Goal: Task Accomplishment & Management: Complete application form

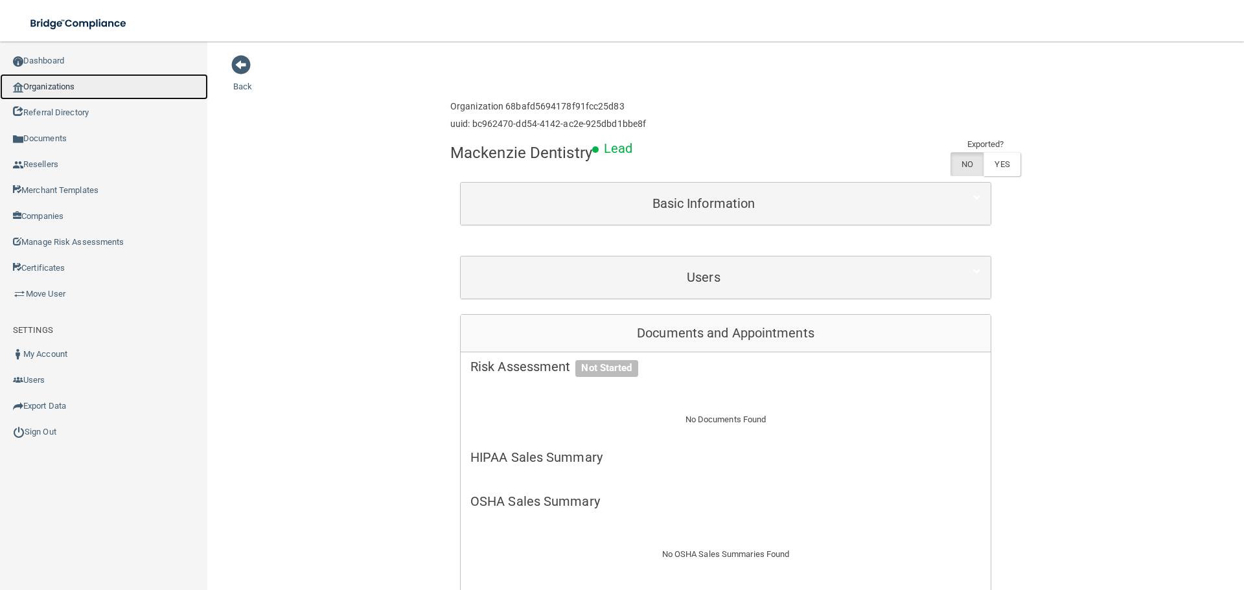
click at [91, 82] on link "Organizations" at bounding box center [104, 87] width 208 height 26
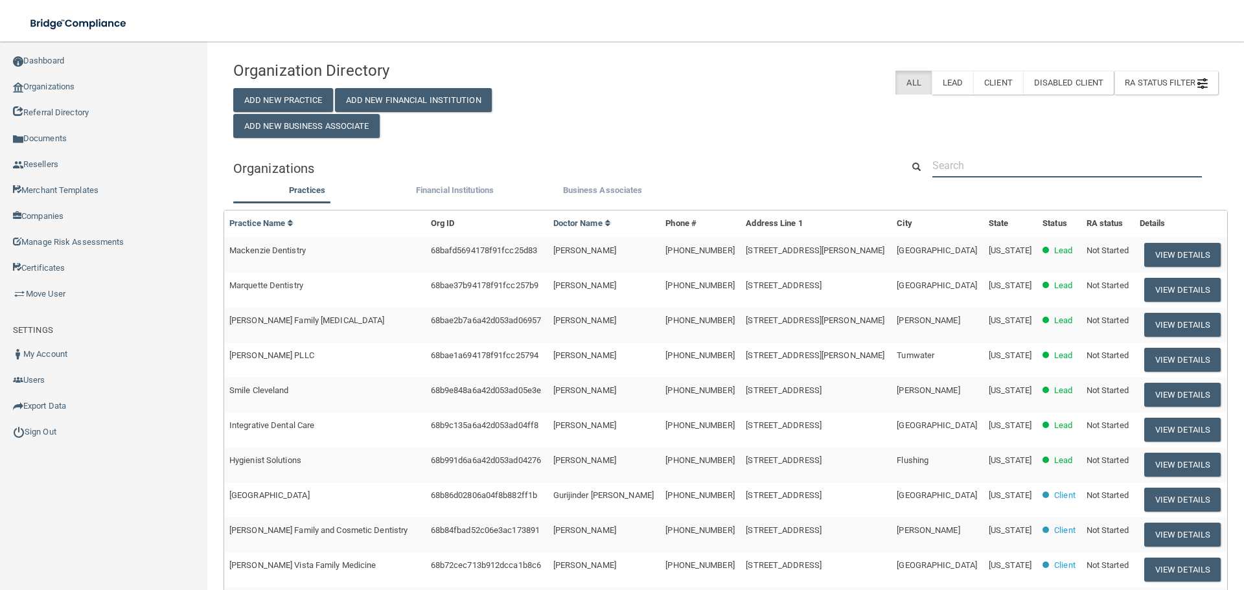
click at [1017, 165] on input "text" at bounding box center [1068, 166] width 270 height 24
paste input "[PERSON_NAME] DDS"
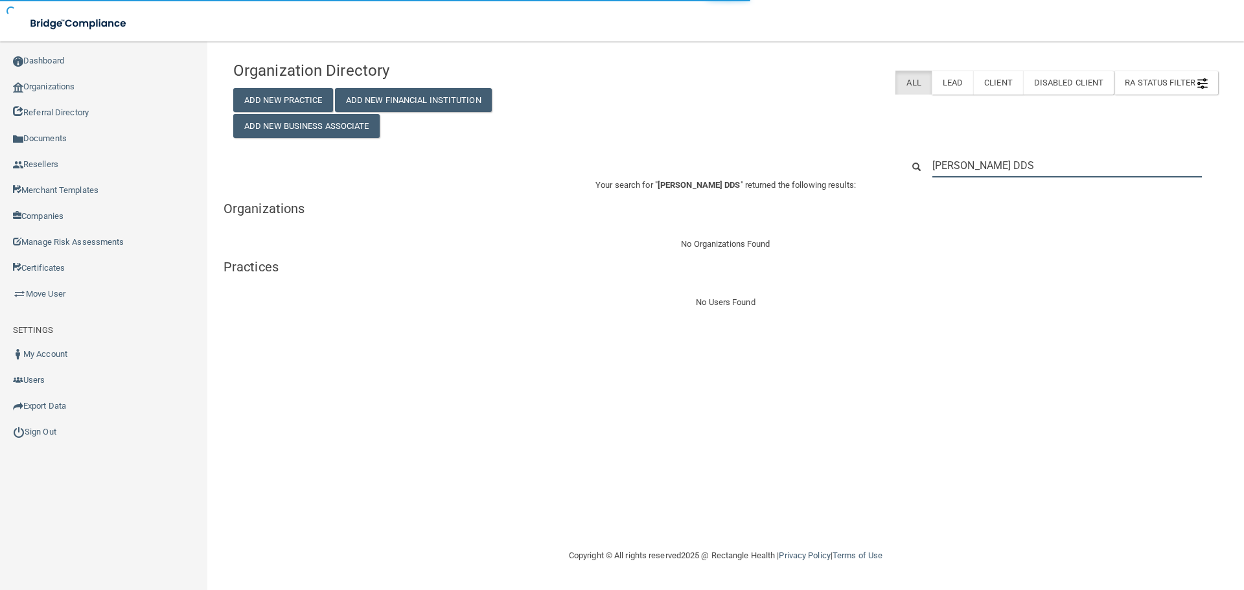
type input "[PERSON_NAME] DDS"
click at [975, 159] on input "[PERSON_NAME] DDS" at bounding box center [1068, 166] width 270 height 24
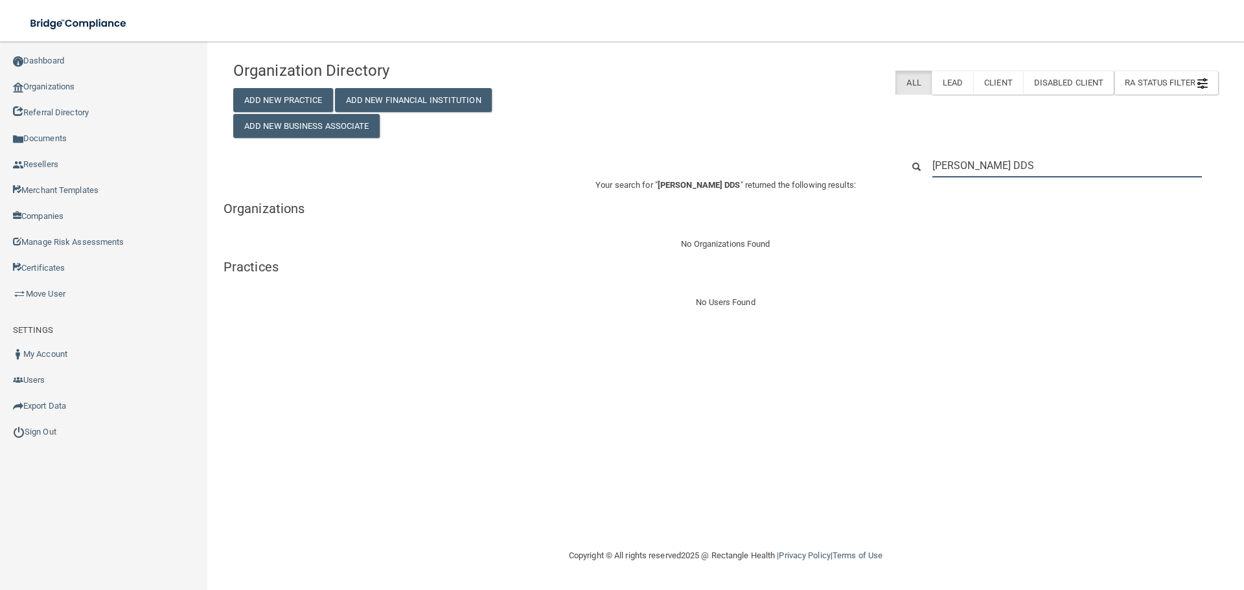
paste input "[PHONE_NUMBER]"
type input "[PHONE_NUMBER]"
click at [997, 170] on input "[PHONE_NUMBER]" at bounding box center [1068, 166] width 270 height 24
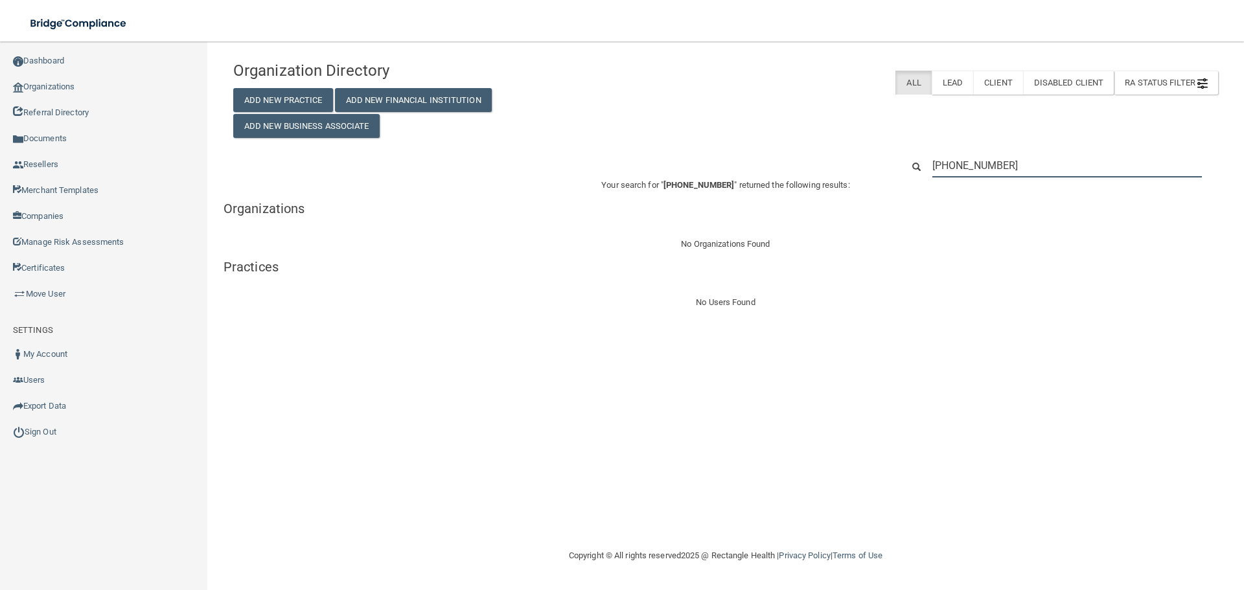
paste input "[EMAIL_ADDRESS][DOMAIN_NAME]"
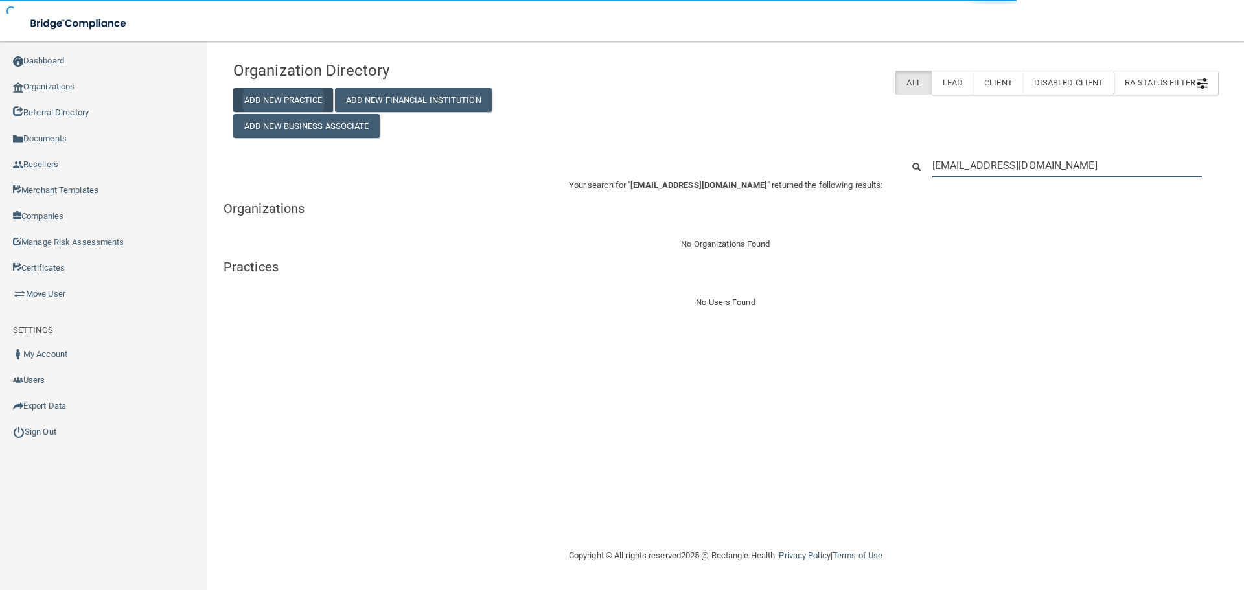
type input "[EMAIL_ADDRESS][DOMAIN_NAME]"
click at [307, 99] on button "Add New Practice" at bounding box center [283, 100] width 100 height 24
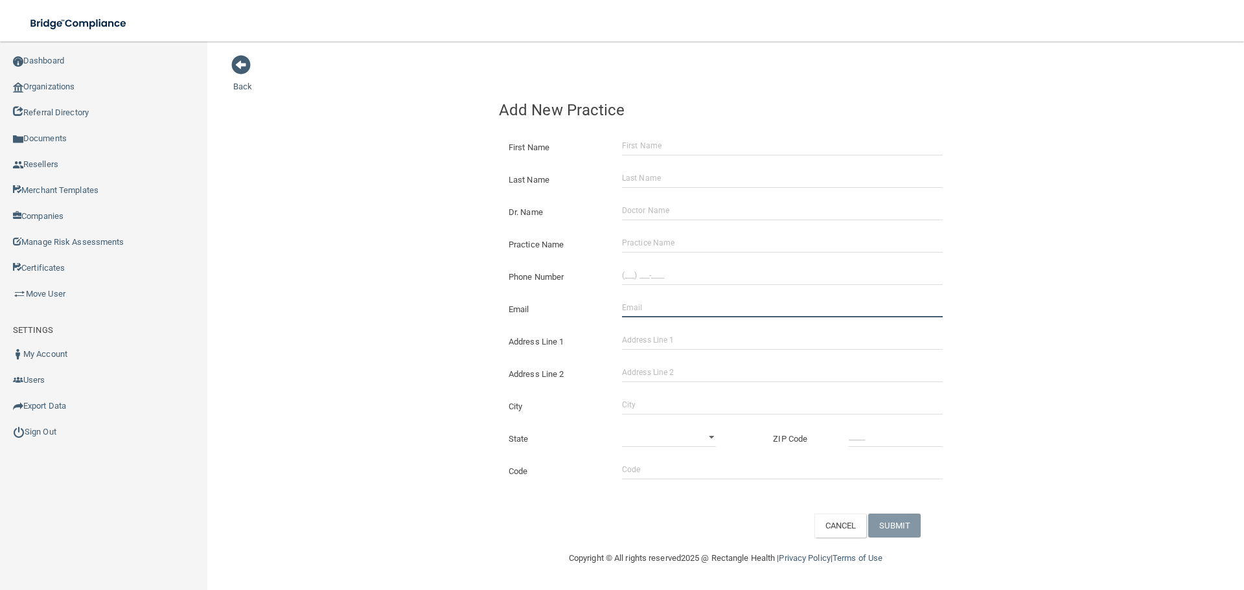
click at [657, 315] on input "Email" at bounding box center [782, 307] width 321 height 19
paste input "[EMAIL_ADDRESS][DOMAIN_NAME]"
type input "[EMAIL_ADDRESS][DOMAIN_NAME]"
click at [664, 273] on input "(___) ___-____" at bounding box center [782, 275] width 321 height 19
paste input "303) 741-2717"
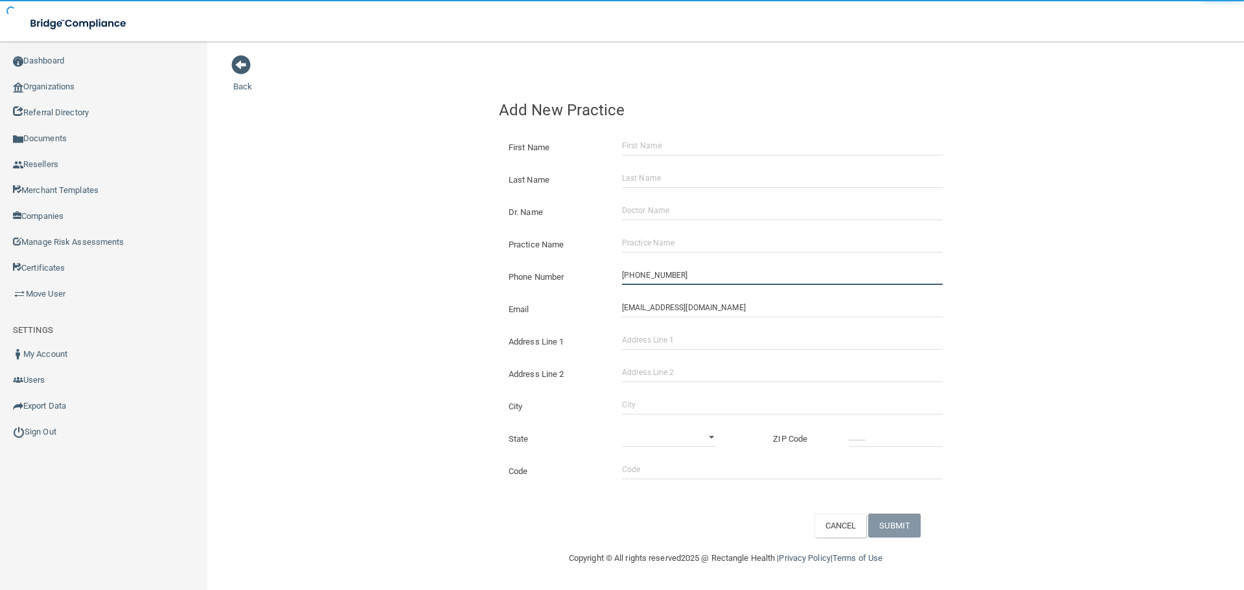
type input "[PHONE_NUMBER]"
click at [467, 228] on div "Back Add New Practice First Name Last Name Dr. Name Practice Name Phone Number …" at bounding box center [725, 295] width 985 height 483
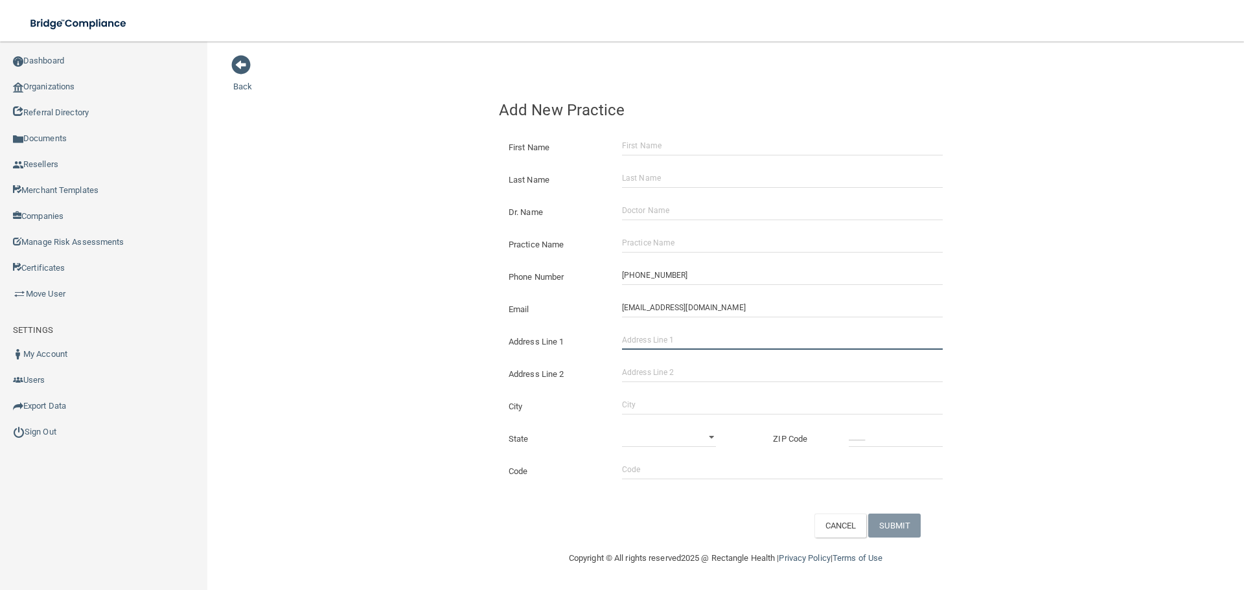
click at [688, 341] on input "Address Line 1" at bounding box center [782, 340] width 321 height 19
paste input "[STREET_ADDRESS][PERSON_NAME]"
drag, startPoint x: 762, startPoint y: 338, endPoint x: 684, endPoint y: 341, distance: 77.8
click at [684, 341] on input "[STREET_ADDRESS][PERSON_NAME]" at bounding box center [782, 340] width 321 height 19
type input "[STREET_ADDRESS][PERSON_NAME]"
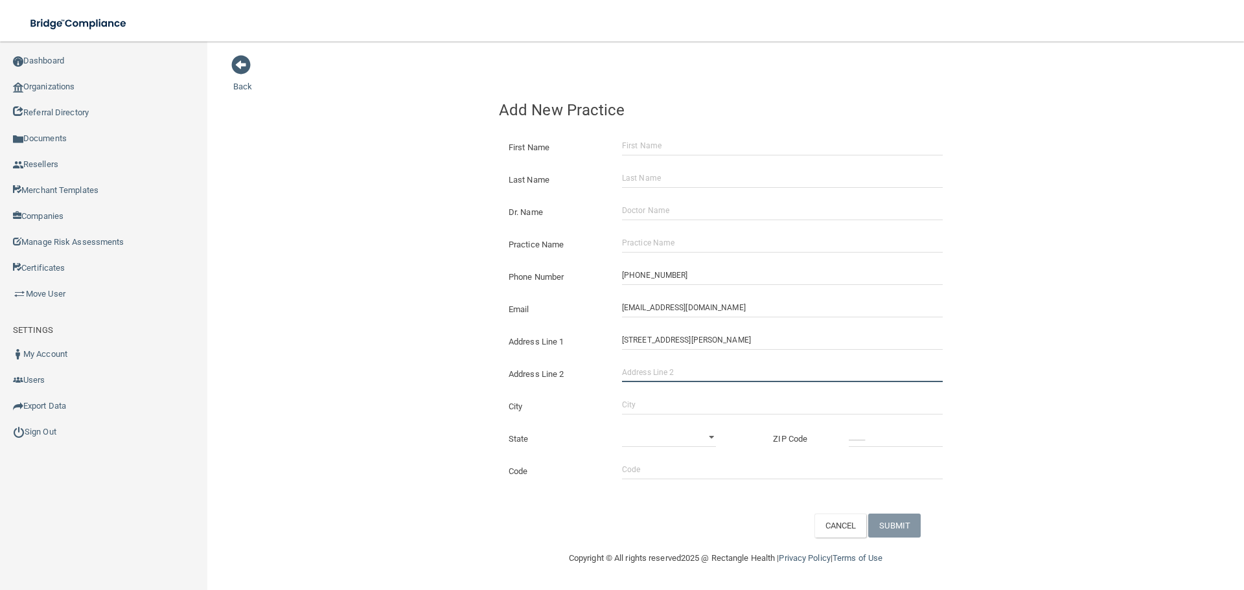
click at [686, 382] on input "Address Line 2" at bounding box center [782, 372] width 321 height 19
paste input "STE 240"
type input "STE 240"
drag, startPoint x: 746, startPoint y: 343, endPoint x: 684, endPoint y: 338, distance: 61.7
click at [684, 342] on input "[STREET_ADDRESS][PERSON_NAME]" at bounding box center [782, 340] width 321 height 19
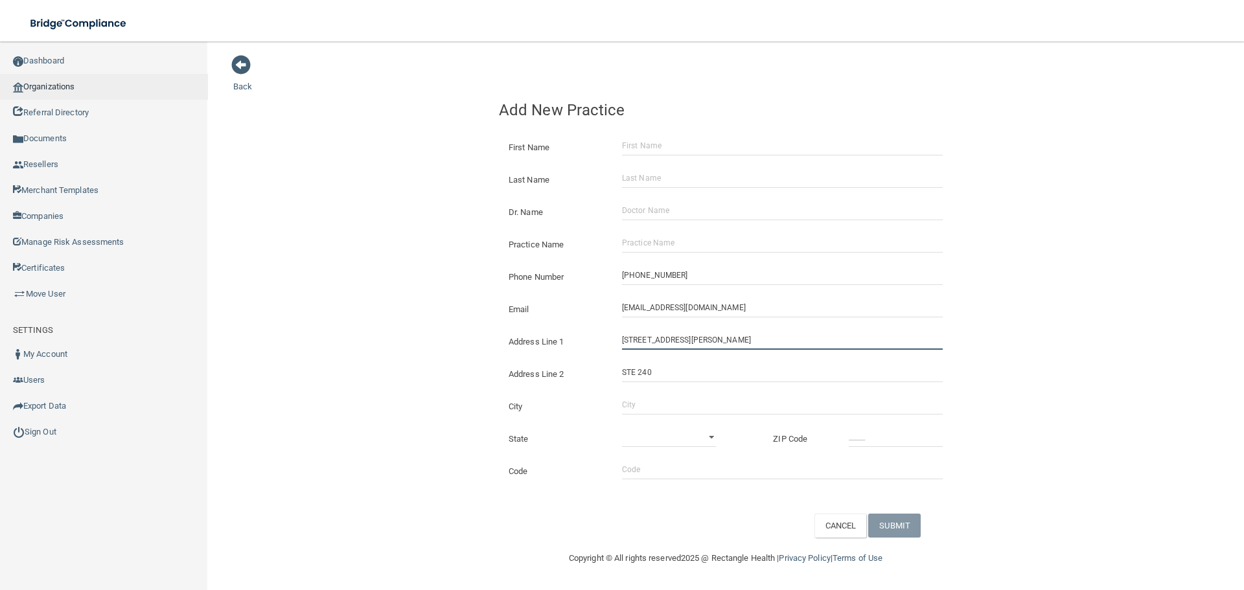
type input "[STREET_ADDRESS][PERSON_NAME]"
drag, startPoint x: 690, startPoint y: 249, endPoint x: 686, endPoint y: 239, distance: 10.9
click at [690, 249] on input "Practice Name" at bounding box center [782, 242] width 321 height 19
paste input "[PERSON_NAME] DDS"
type input "[PERSON_NAME] DDS"
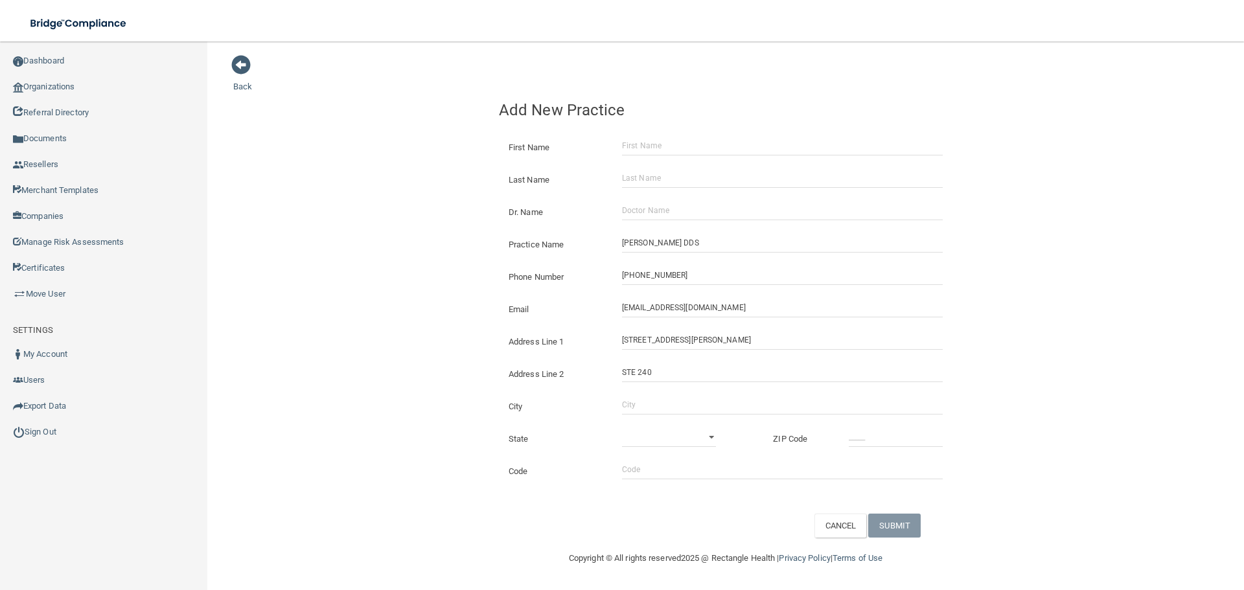
click at [675, 200] on div "Dr. Name" at bounding box center [725, 207] width 473 height 32
click at [671, 214] on input "Dr. Name" at bounding box center [782, 210] width 321 height 19
paste input "[PERSON_NAME] DDS"
type input "[PERSON_NAME] DDS"
click at [631, 141] on input "First Name" at bounding box center [782, 145] width 321 height 19
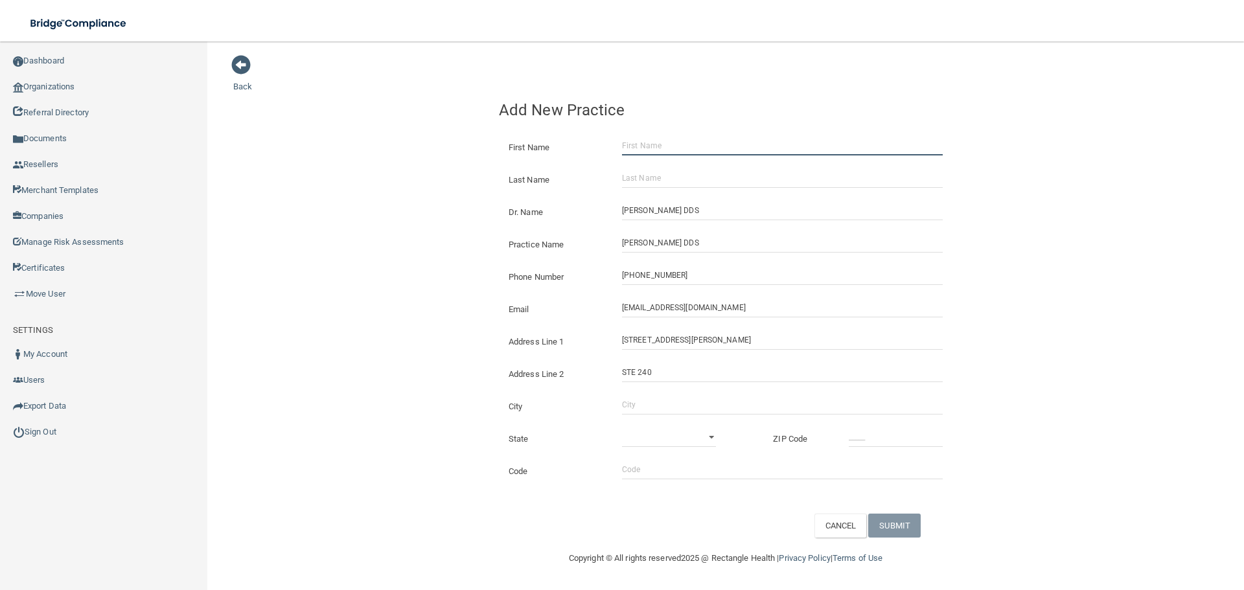
paste input "[PERSON_NAME]"
click at [673, 146] on input "[PERSON_NAME]" at bounding box center [782, 145] width 321 height 19
type input "[PERSON_NAME]"
click at [673, 169] on input "Last Name" at bounding box center [782, 178] width 321 height 19
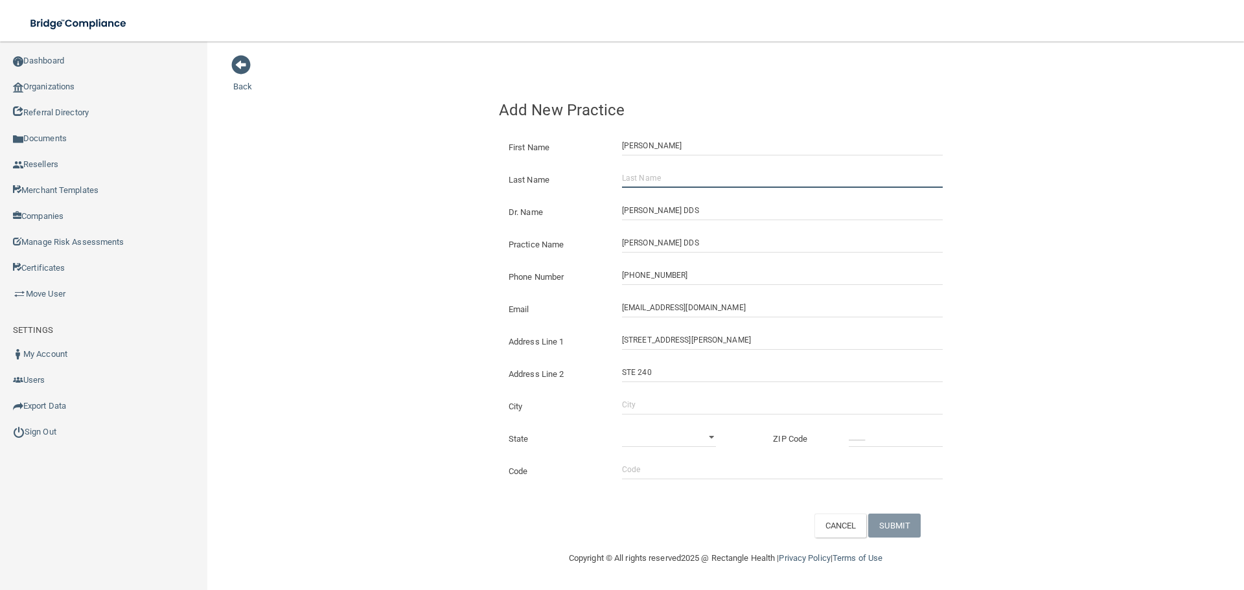
paste input "[PERSON_NAME]"
type input "[PERSON_NAME]"
click at [670, 397] on input "City" at bounding box center [782, 404] width 321 height 19
type input "[GEOGRAPHIC_DATA]"
click at [858, 439] on input "_____" at bounding box center [896, 437] width 94 height 19
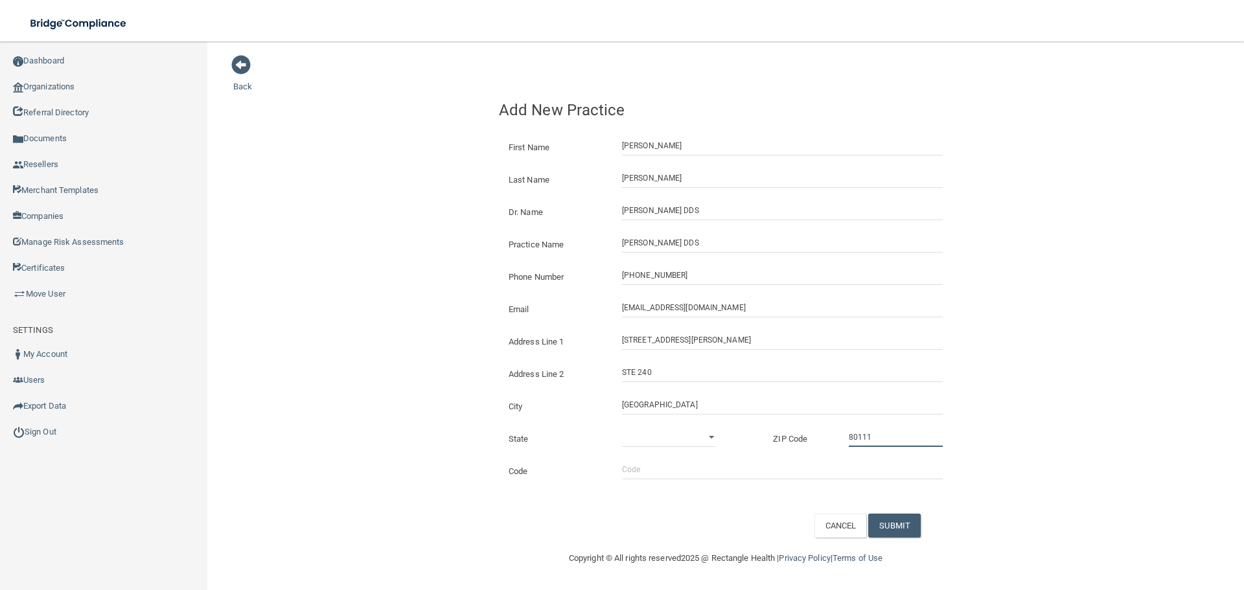
type input "80111"
click at [654, 445] on select "[US_STATE] [US_STATE] [US_STATE] [US_STATE] [US_STATE] [US_STATE] [US_STATE] [U…" at bounding box center [669, 437] width 94 height 19
select select "5"
click at [622, 428] on select "[US_STATE] [US_STATE] [US_STATE] [US_STATE] [US_STATE] [US_STATE] [US_STATE] [U…" at bounding box center [669, 437] width 94 height 19
click at [896, 527] on button "SUBMIT" at bounding box center [894, 526] width 52 height 24
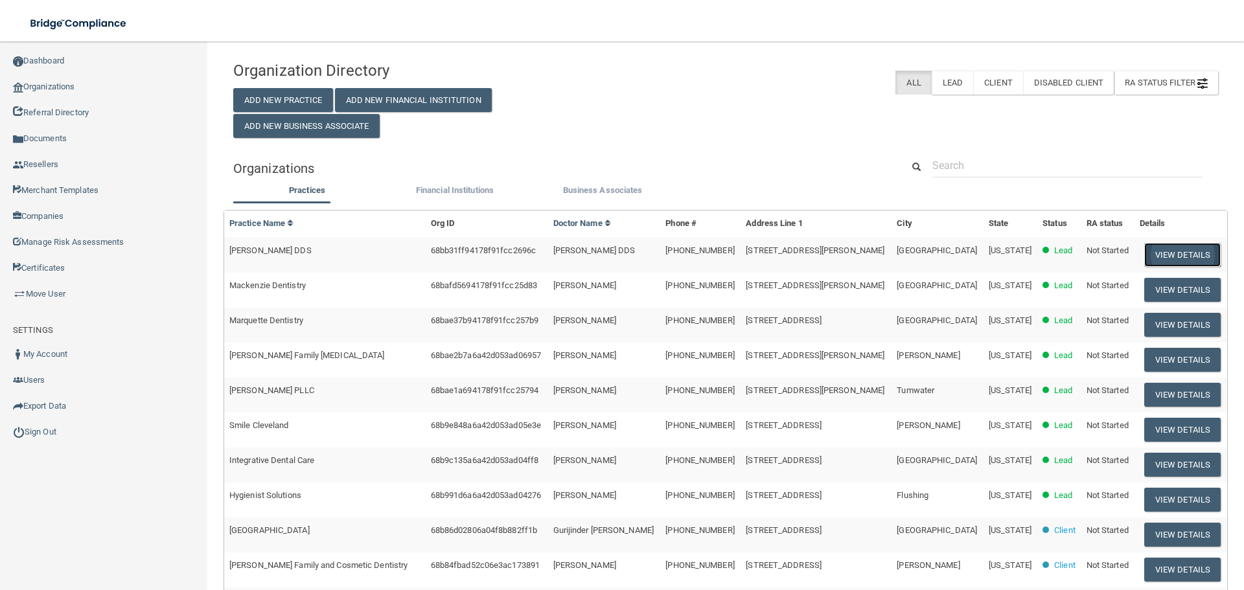
click at [1187, 257] on button "View Details" at bounding box center [1183, 255] width 76 height 24
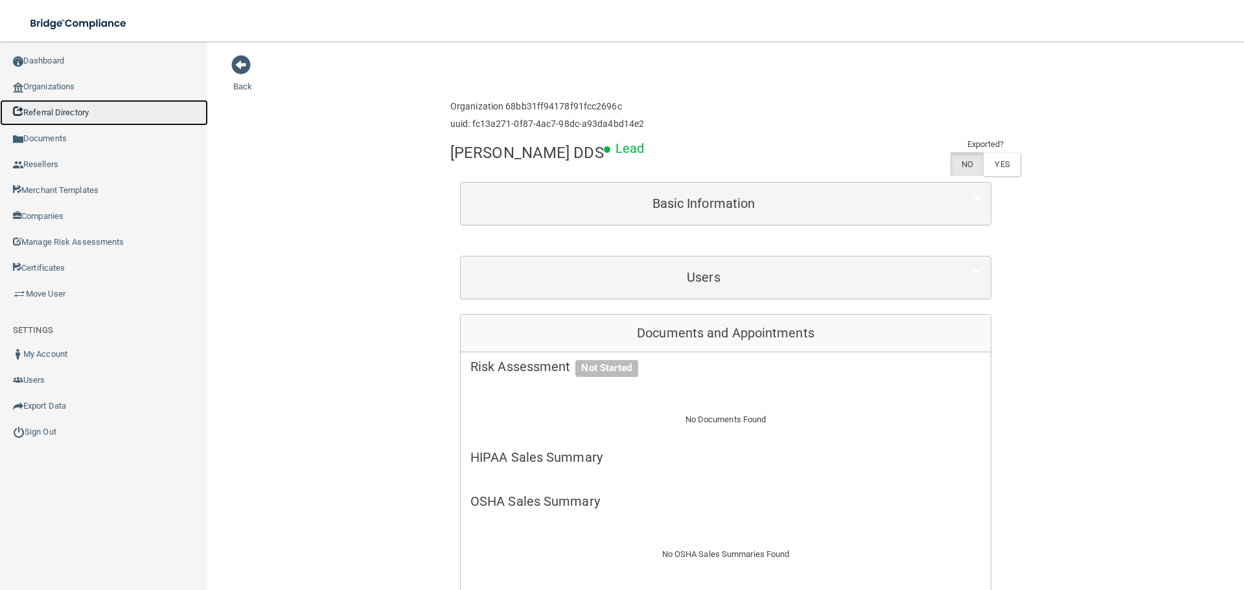
click at [96, 100] on link "Referral Directory" at bounding box center [104, 113] width 208 height 26
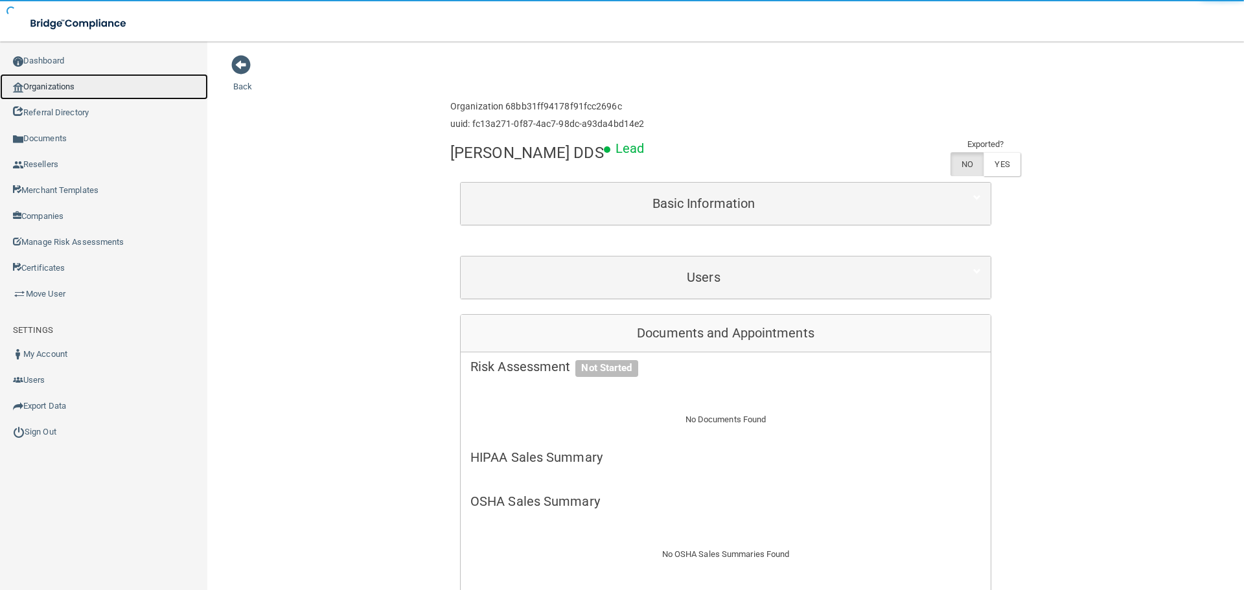
click at [96, 86] on link "Organizations" at bounding box center [104, 87] width 208 height 26
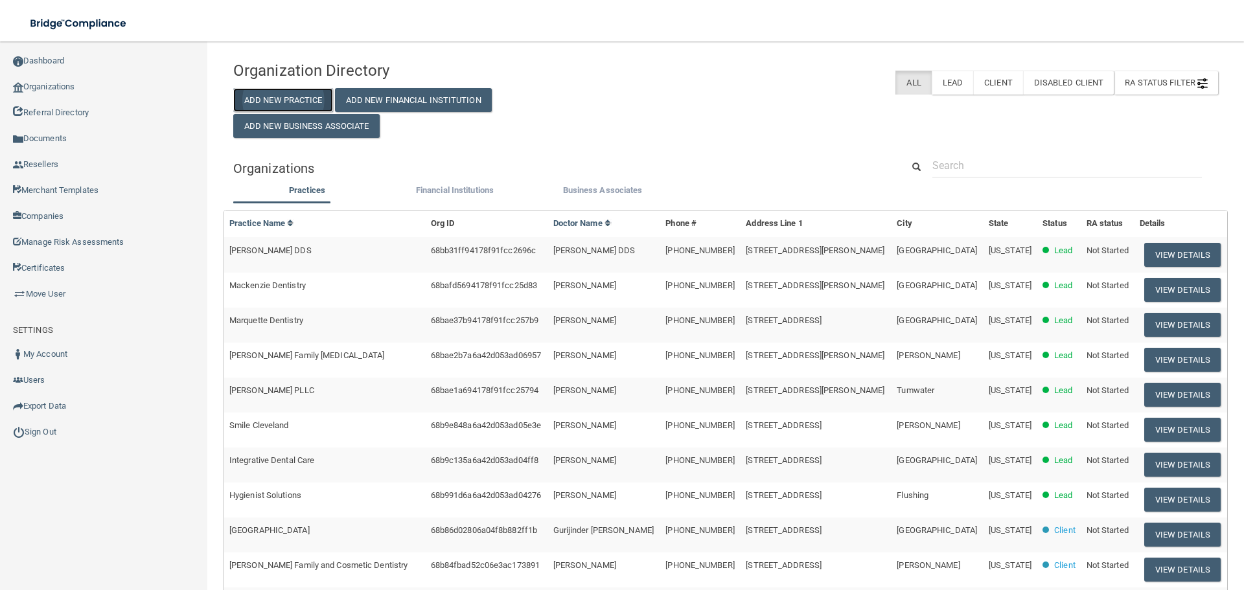
click at [272, 100] on button "Add New Practice" at bounding box center [283, 100] width 100 height 24
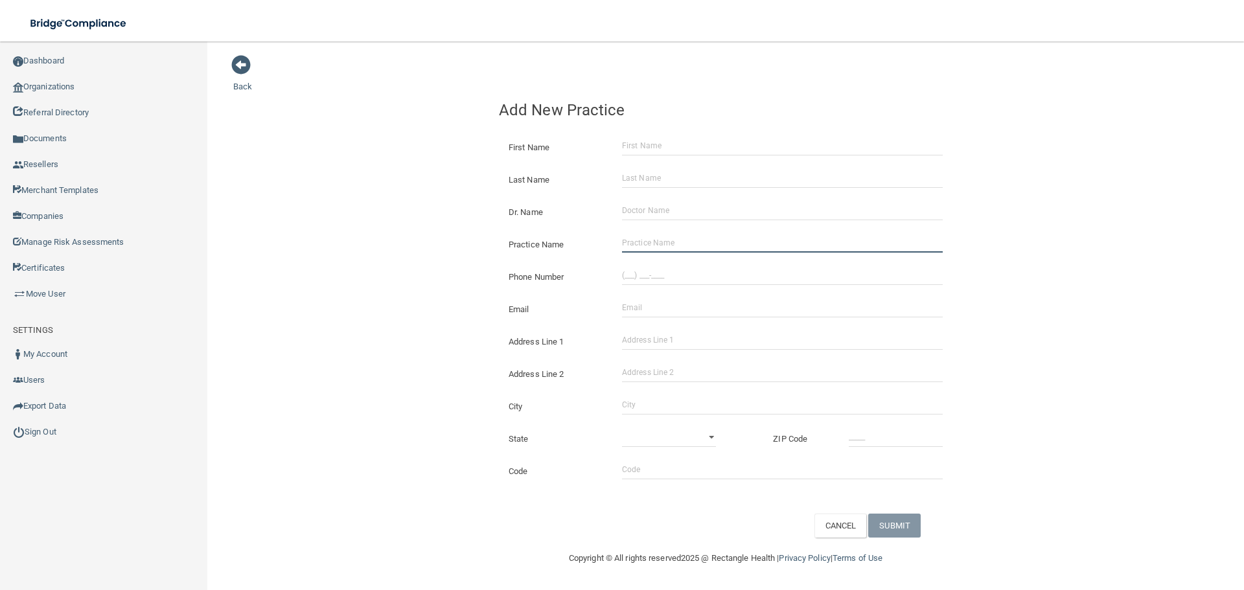
click at [694, 242] on input "Practice Name" at bounding box center [782, 242] width 321 height 19
paste input "[PERSON_NAME] Family Dentistry"
type input "[PERSON_NAME] Family Dentistry"
drag, startPoint x: 699, startPoint y: 278, endPoint x: 689, endPoint y: 277, distance: 9.7
click at [699, 278] on input "(___) ___-____" at bounding box center [782, 275] width 321 height 19
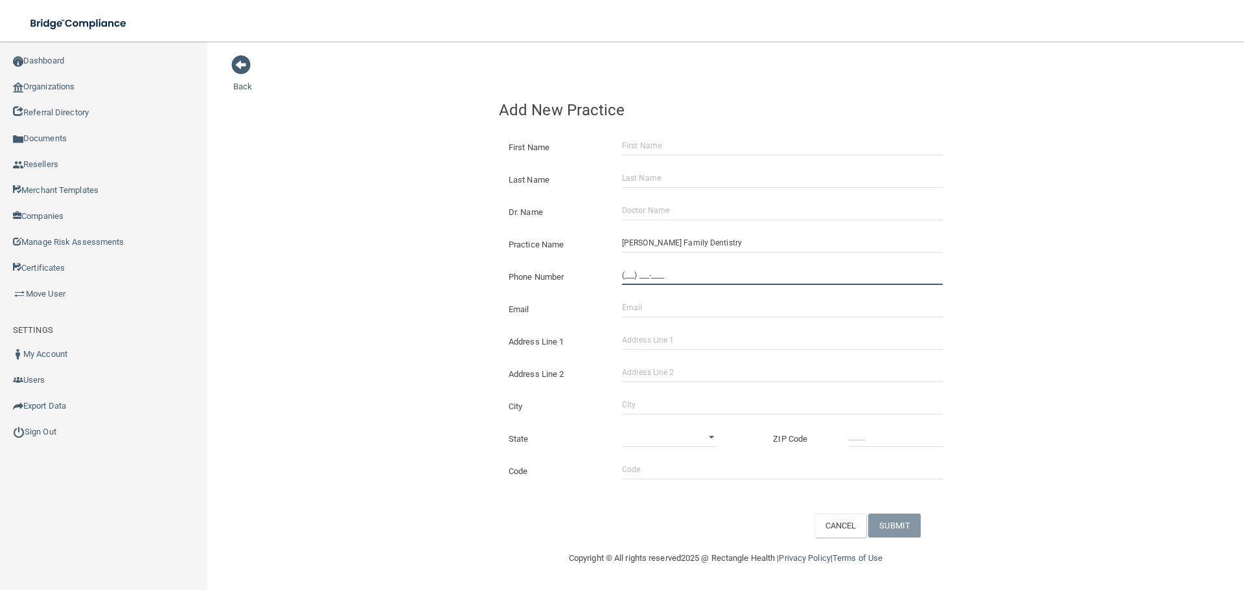
paste input "661) 319-1563"
type input "[PHONE_NUMBER]"
click at [426, 255] on div "Back Add New Practice First Name Last Name Dr. Name Practice Name [PERSON_NAME]…" at bounding box center [725, 295] width 985 height 483
click at [638, 303] on input "Email" at bounding box center [782, 307] width 321 height 19
click at [382, 251] on div "Back Add New Practice First Name Last Name Dr. Name Practice Name [PERSON_NAME]…" at bounding box center [725, 295] width 985 height 483
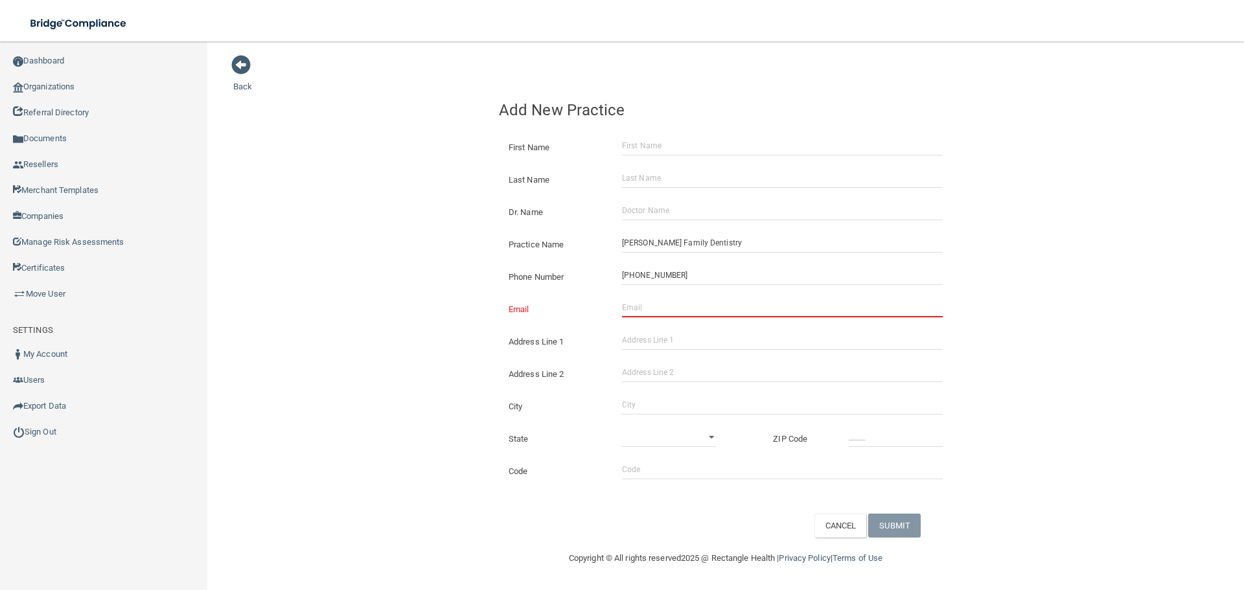
drag, startPoint x: 775, startPoint y: 310, endPoint x: 759, endPoint y: 310, distance: 15.6
click at [775, 310] on input "Email" at bounding box center [782, 307] width 321 height 19
paste input "[EMAIL_ADDRESS][DOMAIN_NAME]"
type input "[EMAIL_ADDRESS][DOMAIN_NAME]"
click at [397, 250] on div "Back Add New Practice First Name Last Name Dr. Name Practice Name [PERSON_NAME]…" at bounding box center [725, 295] width 985 height 483
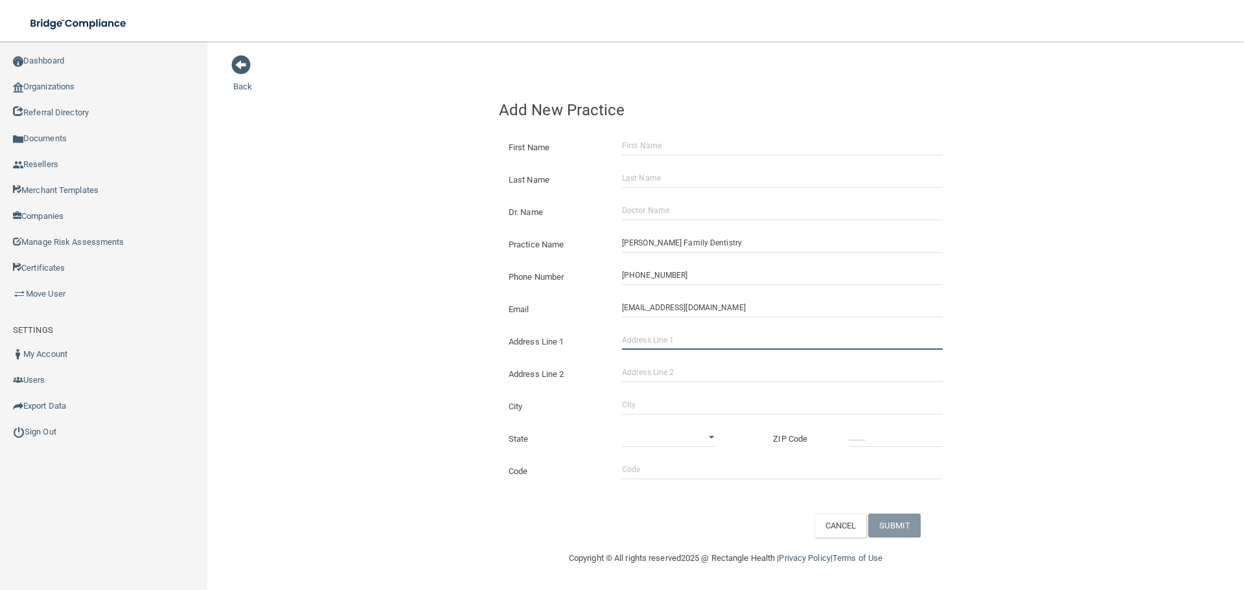
click at [711, 338] on input "Address Line 1" at bounding box center [782, 340] width 321 height 19
paste input "[STREET_ADDRESS] Unit 255"
drag, startPoint x: 743, startPoint y: 343, endPoint x: 684, endPoint y: 347, distance: 58.5
click at [684, 347] on input "[STREET_ADDRESS] Unit 255" at bounding box center [782, 340] width 321 height 19
type input "[STREET_ADDRESS]"
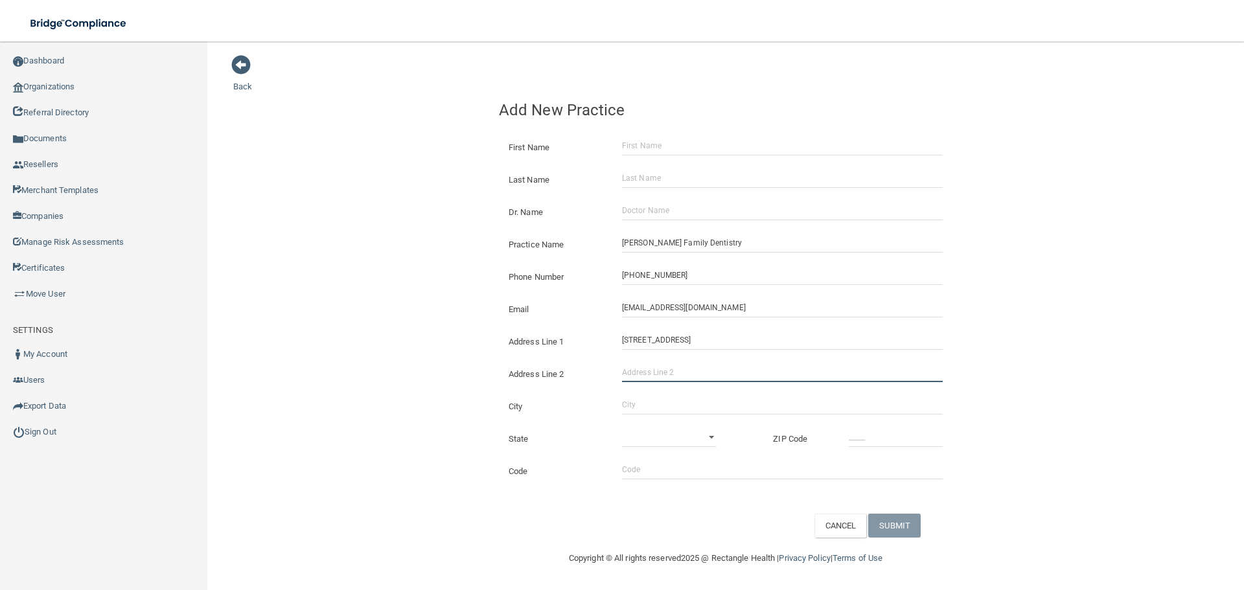
click at [649, 373] on input "Address Line 2" at bounding box center [782, 372] width 321 height 19
paste input "Unit 255"
type input "Unit 255"
click at [649, 400] on input "City" at bounding box center [782, 404] width 321 height 19
type input "[GEOGRAPHIC_DATA]"
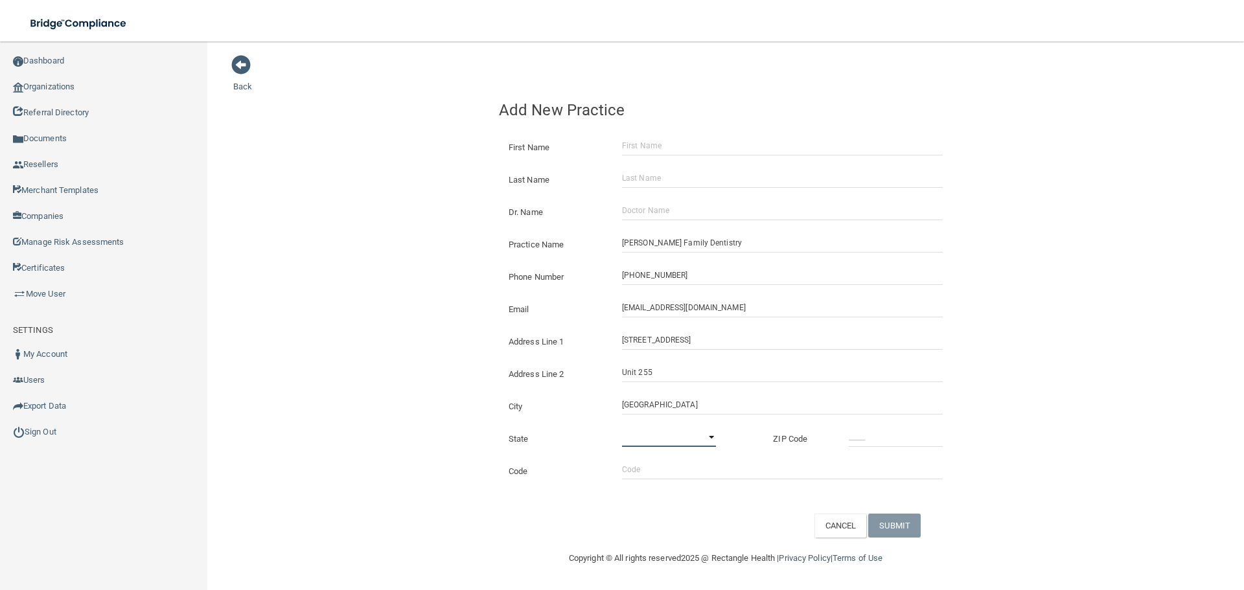
click at [671, 446] on select "[US_STATE] [US_STATE] [US_STATE] [US_STATE] [US_STATE] [US_STATE] [US_STATE] [U…" at bounding box center [669, 437] width 94 height 19
select select "4"
click at [622, 428] on select "[US_STATE] [US_STATE] [US_STATE] [US_STATE] [US_STATE] [US_STATE] [US_STATE] [U…" at bounding box center [669, 437] width 94 height 19
click at [883, 439] on input "_____" at bounding box center [896, 437] width 94 height 19
type input "93311"
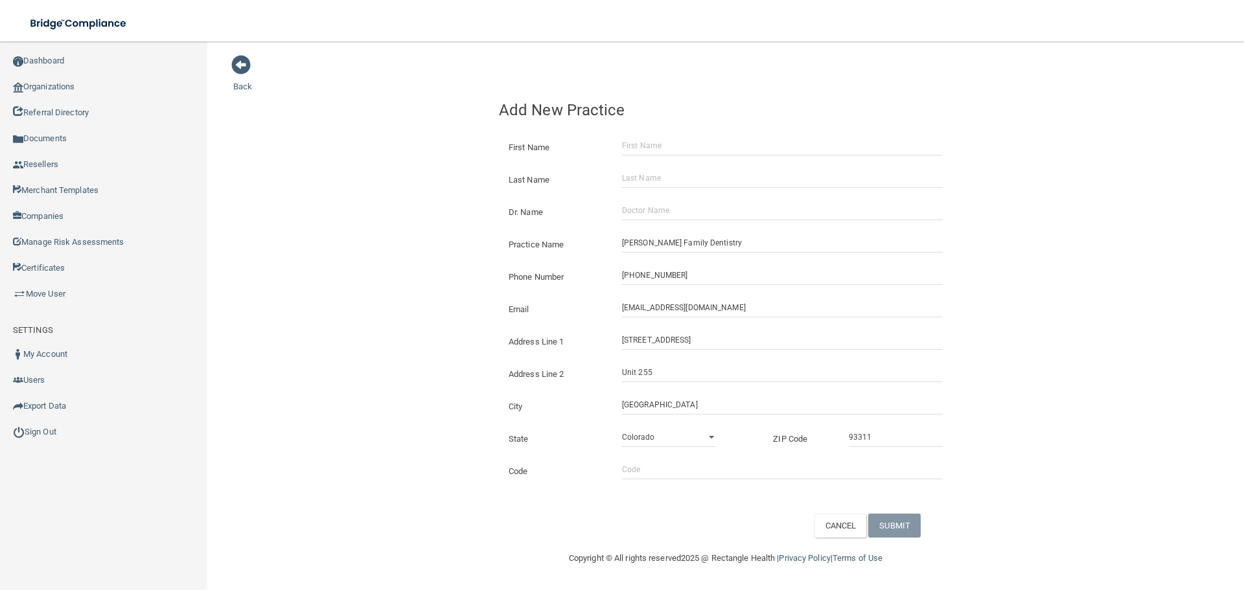
click at [472, 324] on div "Back Add New Practice First Name Last Name Dr. Name Practice Name [PERSON_NAME]…" at bounding box center [725, 295] width 985 height 483
click at [636, 205] on input "Dr. Name" at bounding box center [782, 210] width 321 height 19
paste input "[PERSON_NAME]"
type input "[PERSON_NAME]"
click at [660, 147] on input "First Name" at bounding box center [782, 145] width 321 height 19
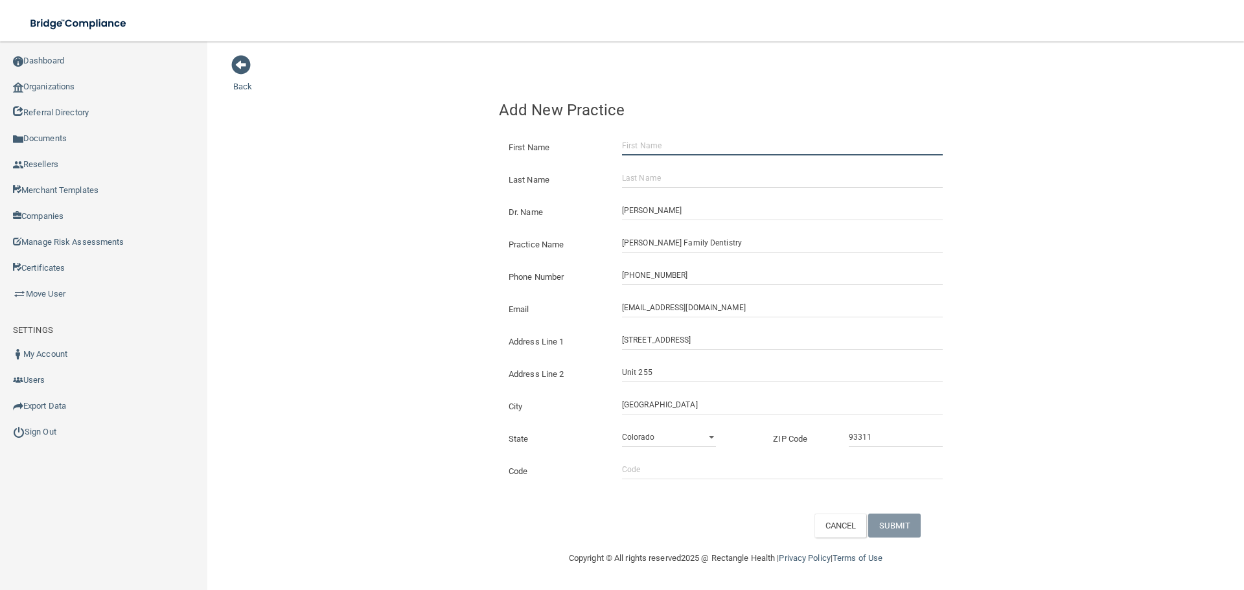
paste input "[PERSON_NAME]"
click at [663, 145] on input "[PERSON_NAME]" at bounding box center [782, 145] width 321 height 19
type input "[PERSON_NAME]"
click at [663, 176] on input "Last Name" at bounding box center [782, 178] width 321 height 19
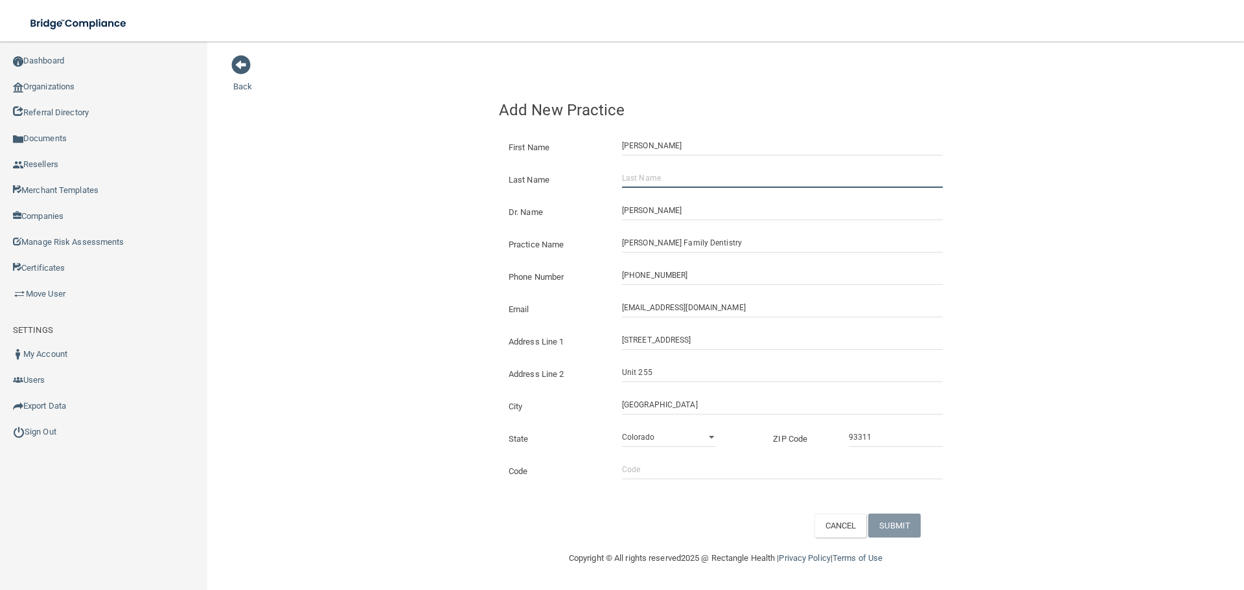
paste input "[PERSON_NAME]"
type input "[PERSON_NAME]"
click at [924, 536] on div "CANCEL SUBMIT" at bounding box center [883, 526] width 157 height 24
click at [909, 531] on button "SUBMIT" at bounding box center [894, 526] width 52 height 24
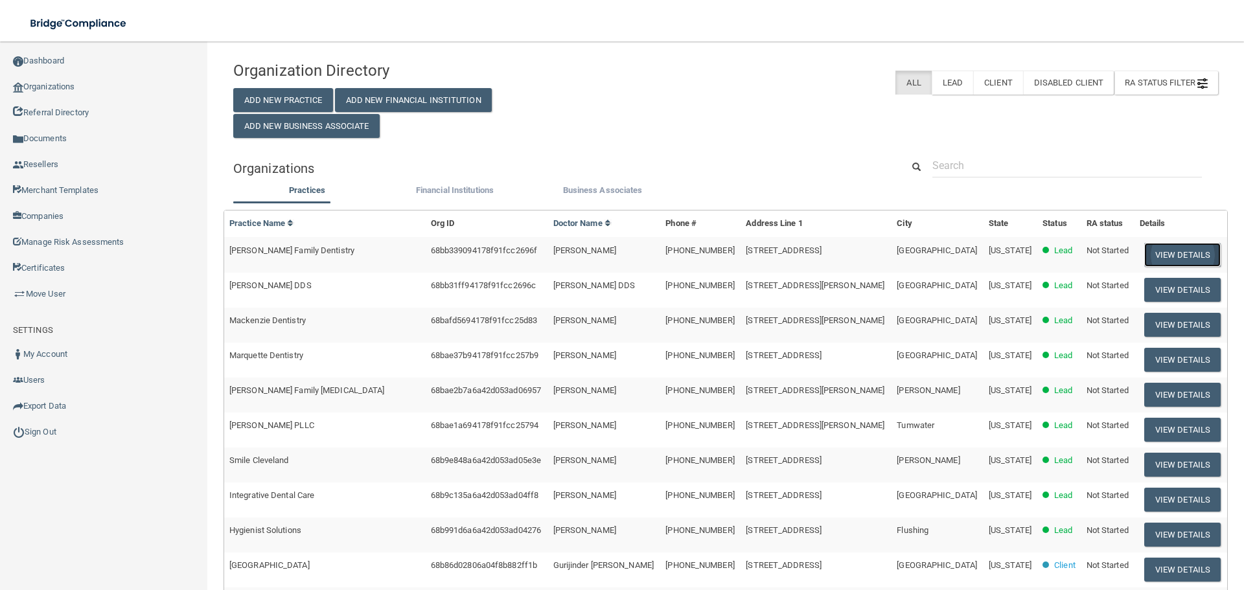
click at [1183, 246] on button "View Details" at bounding box center [1183, 255] width 76 height 24
